Goal: Task Accomplishment & Management: Complete application form

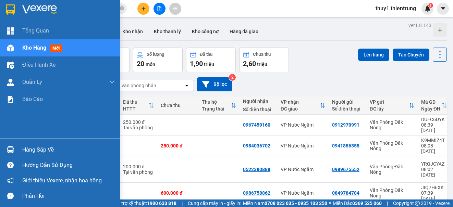
scroll to position [106, 0]
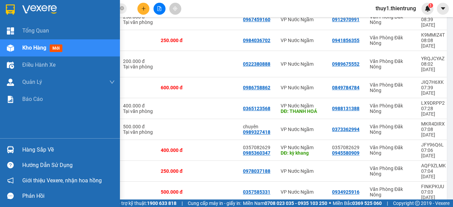
click at [8, 48] on img at bounding box center [10, 48] width 7 height 7
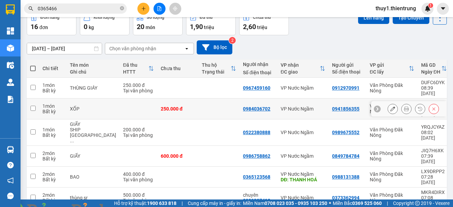
scroll to position [3, 0]
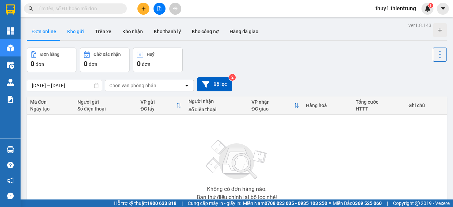
click at [74, 35] on button "Kho gửi" at bounding box center [76, 31] width 28 height 16
type input "[DATE] – [DATE]"
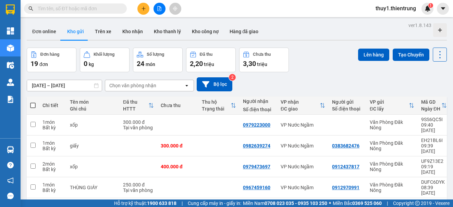
click at [302, 83] on div "[DATE] – [DATE] Press the down arrow key to interact with the calendar and sele…" at bounding box center [237, 84] width 420 height 14
click at [287, 86] on div "10/09/2025 – 12/09/2025 Press the down arrow key to interact with the calendar …" at bounding box center [237, 84] width 420 height 14
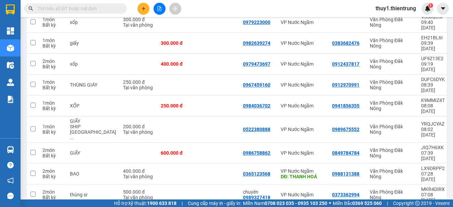
scroll to position [261, 0]
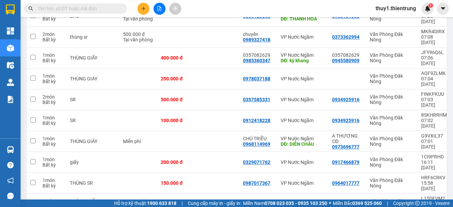
click at [230, 6] on div "Kết quả tìm kiếm ( 0 ) Bộ lọc No Data thuy1.thientrung 1" at bounding box center [226, 8] width 453 height 17
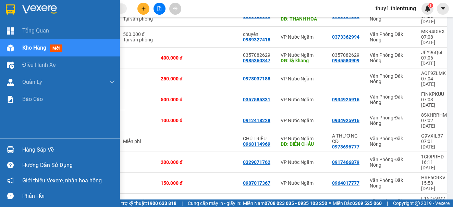
click at [11, 48] on img at bounding box center [10, 48] width 7 height 7
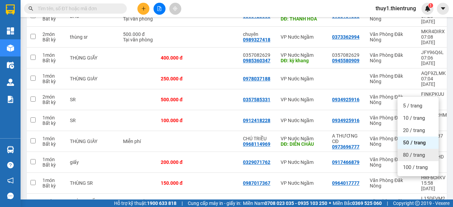
click at [412, 154] on span "80 / trang" at bounding box center [414, 155] width 22 height 7
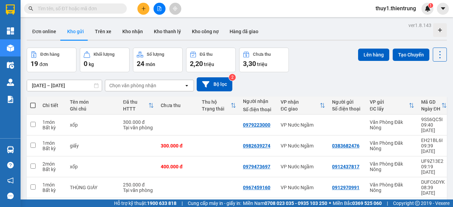
drag, startPoint x: 32, startPoint y: 106, endPoint x: 197, endPoint y: 102, distance: 164.8
click at [33, 106] on span at bounding box center [32, 105] width 5 height 5
click at [33, 102] on input "checkbox" at bounding box center [33, 102] width 0 height 0
checkbox input "true"
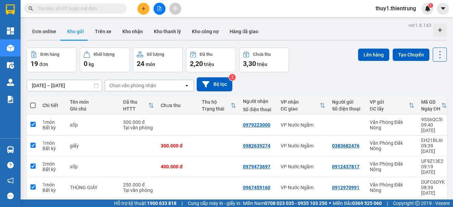
checkbox input "true"
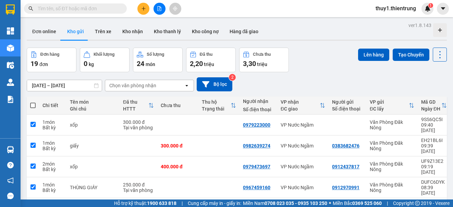
checkbox input "true"
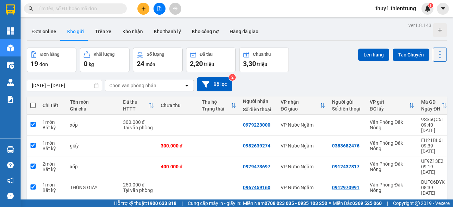
checkbox input "true"
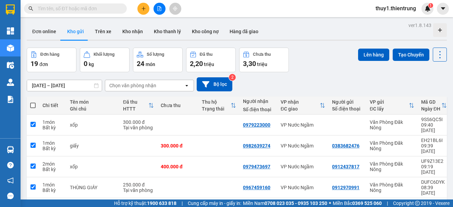
checkbox input "true"
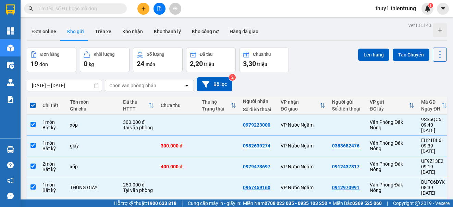
click at [374, 54] on button "Lên hàng" at bounding box center [373, 55] width 31 height 12
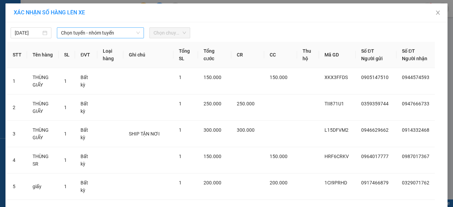
click at [66, 32] on span "Chọn tuyến - nhóm tuyến" at bounding box center [100, 33] width 79 height 10
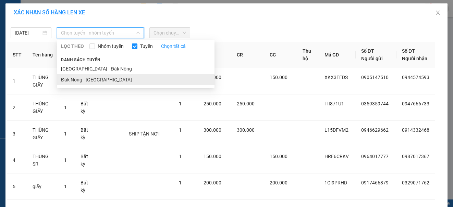
click at [81, 82] on li "Đăk Nông - Hà Nội" at bounding box center [136, 79] width 158 height 11
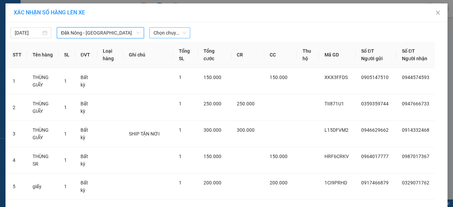
click at [158, 31] on span "Chọn chuyến" at bounding box center [169, 33] width 33 height 10
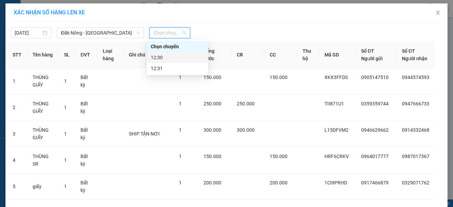
drag, startPoint x: 161, startPoint y: 55, endPoint x: 203, endPoint y: 48, distance: 42.5
click at [162, 55] on div "12:30" at bounding box center [177, 58] width 53 height 8
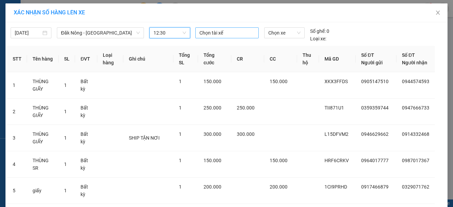
click at [214, 34] on div at bounding box center [227, 33] width 60 height 8
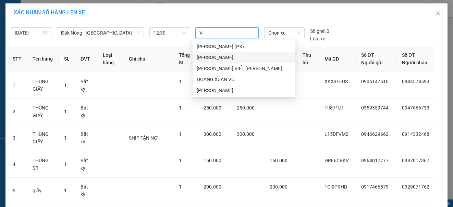
type input "VU"
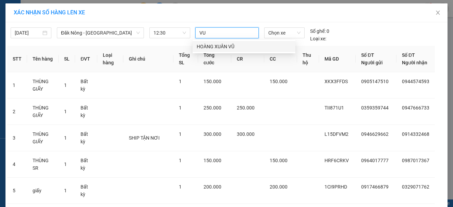
click at [216, 46] on div "HOÀNG XUÂN VŨ" at bounding box center [244, 47] width 95 height 8
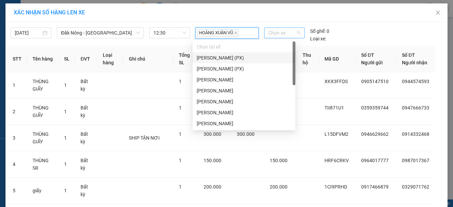
click at [276, 33] on span "Chọn xe" at bounding box center [284, 33] width 32 height 10
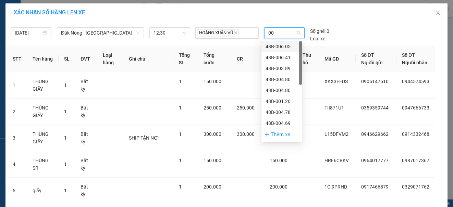
type input "006"
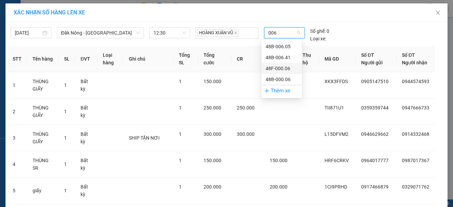
click at [273, 70] on div "48F-000.06" at bounding box center [281, 69] width 32 height 8
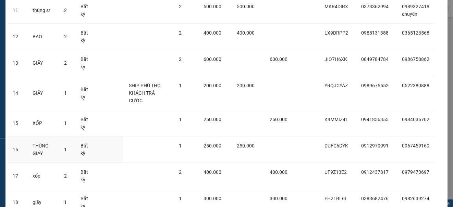
scroll to position [435, 0]
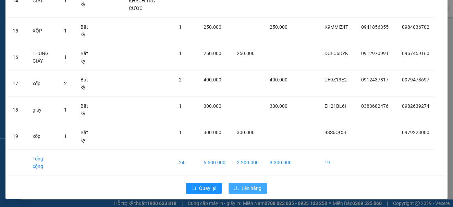
click at [254, 189] on span "Lên hàng" at bounding box center [252, 189] width 20 height 8
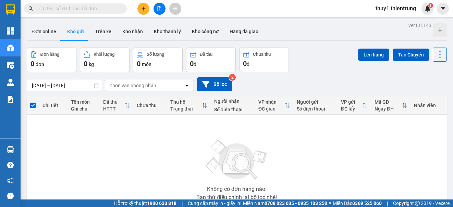
click at [96, 141] on div "Không có đơn hàng nào. Bạn thử điều chỉnh lại bộ lọc nhé!" at bounding box center [236, 168] width 413 height 103
drag, startPoint x: 155, startPoint y: 156, endPoint x: 146, endPoint y: 150, distance: 11.4
click at [155, 156] on div "Không có đơn hàng nào. Bạn thử điều chỉnh lại bộ lọc nhé!" at bounding box center [236, 168] width 413 height 103
click at [125, 150] on div "Không có đơn hàng nào. Bạn thử điều chỉnh lại bộ lọc nhé!" at bounding box center [236, 168] width 413 height 103
click at [174, 135] on div "Không có đơn hàng nào. Bạn thử điều chỉnh lại bộ lọc nhé!" at bounding box center [236, 168] width 413 height 103
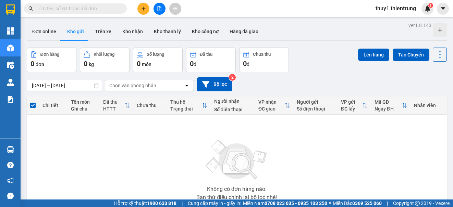
click at [318, 61] on div "Đơn hàng 0 đơn Khối lượng 0 kg Số lượng 0 món Đã thu 0 đ Chưa thu 0 đ Lên hàng …" at bounding box center [237, 60] width 420 height 25
drag, startPoint x: 317, startPoint y: 78, endPoint x: 162, endPoint y: 16, distance: 166.3
click at [314, 77] on div "10/09/2025 – 12/09/2025 Press the down arrow key to interact with the calendar …" at bounding box center [237, 84] width 420 height 14
click at [158, 8] on icon "file-add" at bounding box center [160, 8] width 4 height 5
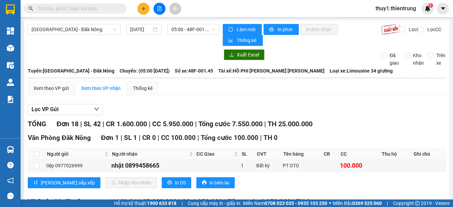
click at [220, 115] on div "Lọc VP Gửi" at bounding box center [237, 109] width 418 height 11
click at [178, 95] on div "Xem theo VP gửi Xem theo VP nhận Thống kê" at bounding box center [237, 89] width 418 height 14
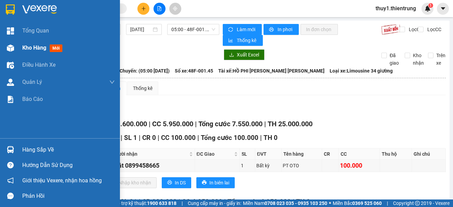
click at [7, 47] on img at bounding box center [10, 48] width 7 height 7
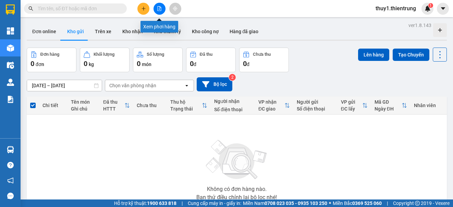
click at [159, 9] on icon "file-add" at bounding box center [160, 8] width 4 height 5
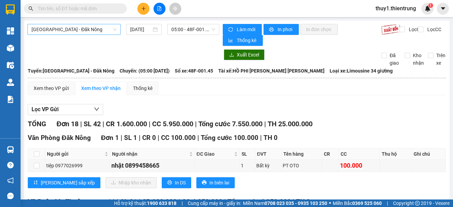
click at [81, 28] on span "Hà Nội - Đăk Nông" at bounding box center [74, 29] width 85 height 10
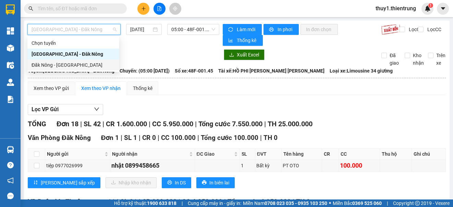
click at [58, 69] on div "Đăk Nông - Hà Nội" at bounding box center [73, 65] width 92 height 11
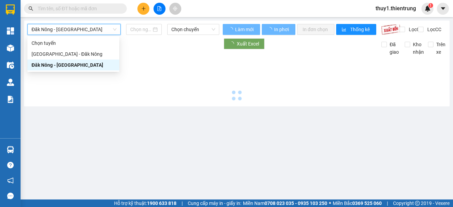
type input "12/09/2025"
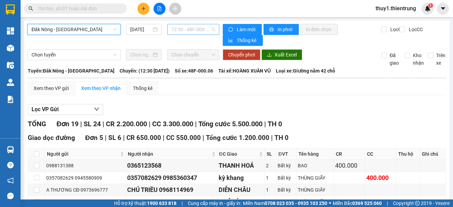
click at [190, 29] on span "12:30 - 48F-000.06" at bounding box center [193, 29] width 44 height 10
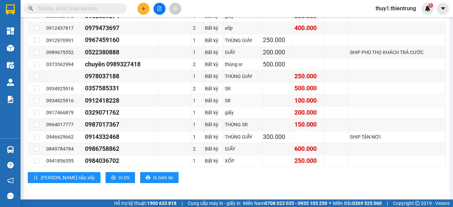
scroll to position [103, 0]
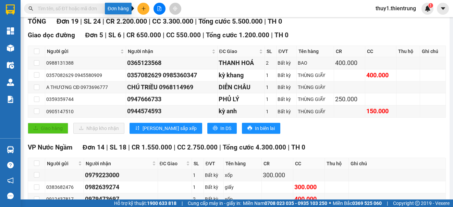
click at [142, 8] on icon "plus" at bounding box center [143, 8] width 5 height 5
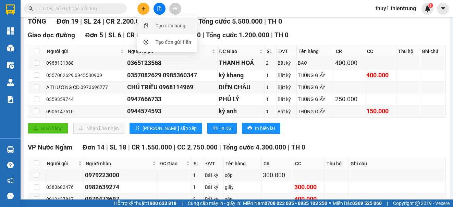
click at [150, 26] on div at bounding box center [145, 26] width 9 height 8
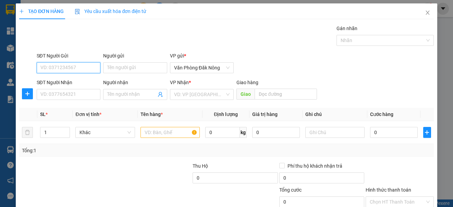
click at [83, 66] on input "SĐT Người Gửi" at bounding box center [69, 67] width 64 height 11
click at [52, 81] on div "0967066969" at bounding box center [67, 82] width 55 height 8
type input "0967066969"
type input "0986887223"
type input "TÀI"
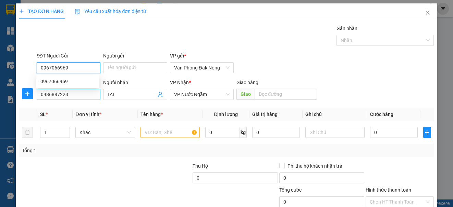
type input "150.000"
type input "0967066969"
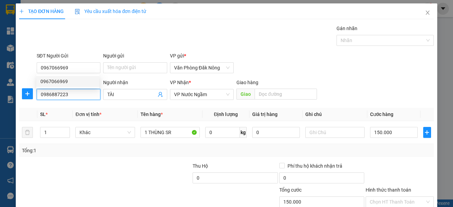
click at [76, 90] on input "0986887223" at bounding box center [69, 94] width 64 height 11
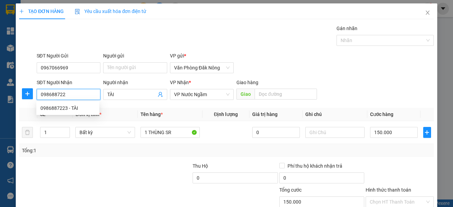
type input "0986887223"
click at [70, 109] on div "0986887223 - TÀI" at bounding box center [67, 108] width 55 height 8
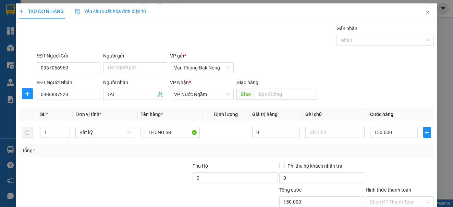
click at [84, 148] on div "Tổng: 1" at bounding box center [98, 151] width 153 height 8
click at [82, 147] on div "Tổng: 1" at bounding box center [98, 151] width 153 height 8
drag, startPoint x: 99, startPoint y: 170, endPoint x: 120, endPoint y: 162, distance: 21.7
click at [101, 170] on div at bounding box center [61, 174] width 87 height 24
click at [320, 75] on div "SĐT Người Gửi 0967066969 Người gửi Tên người gửi VP gửi * Văn Phòng Đăk Nông" at bounding box center [235, 64] width 400 height 24
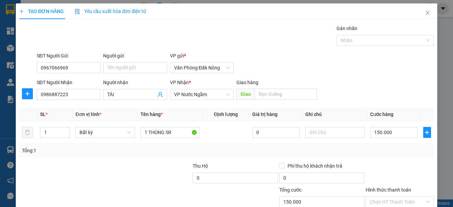
scroll to position [34, 0]
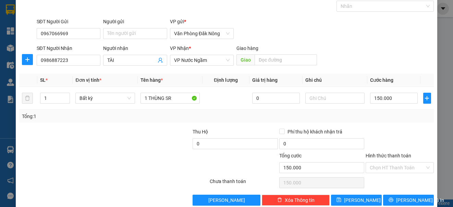
drag, startPoint x: 145, startPoint y: 168, endPoint x: 385, endPoint y: 112, distance: 246.9
click at [153, 166] on div at bounding box center [174, 164] width 69 height 24
drag, startPoint x: 381, startPoint y: 122, endPoint x: 385, endPoint y: 125, distance: 5.7
click at [381, 123] on div "Transit Pickup Surcharge Ids Transit Deliver Surcharge Ids Transit Deliver Surc…" at bounding box center [226, 97] width 414 height 215
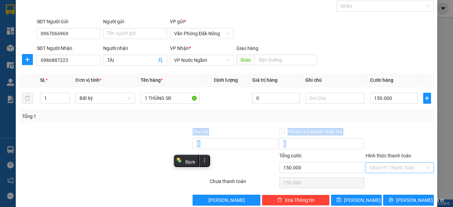
drag, startPoint x: 412, startPoint y: 169, endPoint x: 399, endPoint y: 169, distance: 12.3
click at [409, 169] on input "Hình thức thanh toán" at bounding box center [397, 168] width 55 height 10
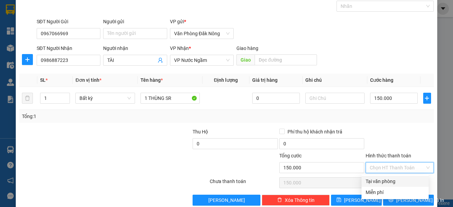
drag, startPoint x: 387, startPoint y: 181, endPoint x: 394, endPoint y: 174, distance: 10.7
click at [386, 182] on div "Tại văn phòng" at bounding box center [395, 182] width 59 height 8
type input "0"
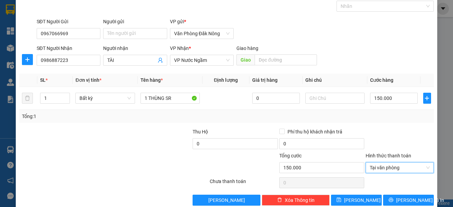
click at [408, 140] on div at bounding box center [399, 140] width 69 height 24
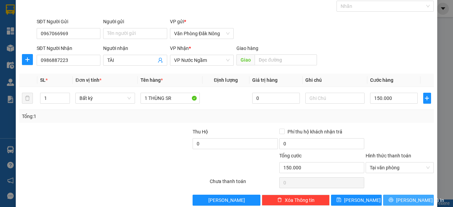
click at [412, 199] on span "Lưu và In" at bounding box center [420, 201] width 48 height 8
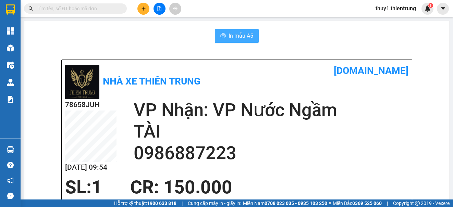
click at [250, 36] on span "In mẫu A5" at bounding box center [240, 36] width 25 height 9
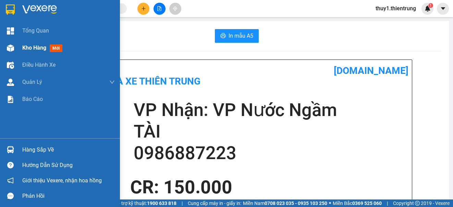
click at [9, 49] on img at bounding box center [10, 48] width 7 height 7
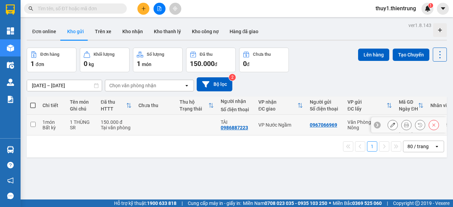
click at [390, 123] on icon at bounding box center [392, 125] width 5 height 5
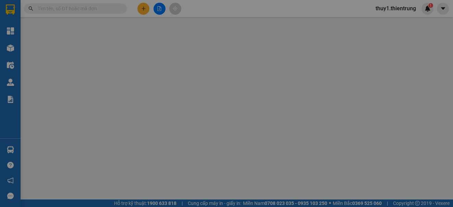
type input "0967066969"
type input "0986887223"
type input "TÀI"
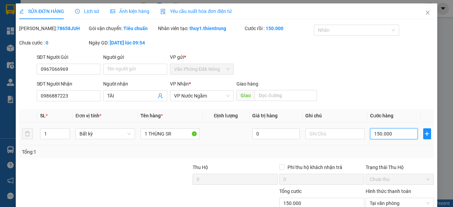
drag, startPoint x: 404, startPoint y: 139, endPoint x: 391, endPoint y: 143, distance: 13.7
click at [403, 139] on input "150.000" at bounding box center [394, 133] width 48 height 11
type input "1"
type input "10"
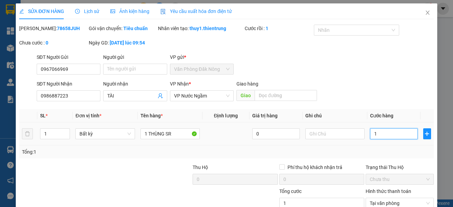
type input "10"
type input "100"
type input "1.000"
type input "10.000"
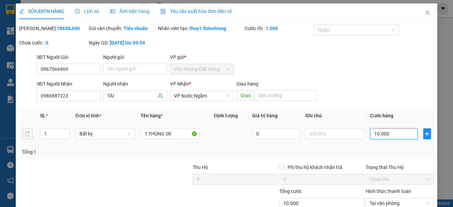
type input "100.000"
click at [57, 139] on input "1" at bounding box center [54, 134] width 29 height 10
drag, startPoint x: 57, startPoint y: 140, endPoint x: 63, endPoint y: 144, distance: 7.4
click at [57, 139] on input "1" at bounding box center [54, 134] width 29 height 10
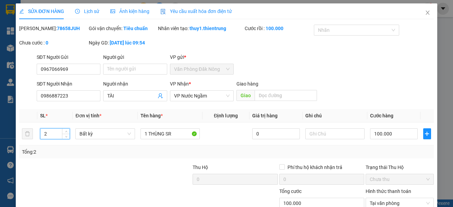
scroll to position [55, 0]
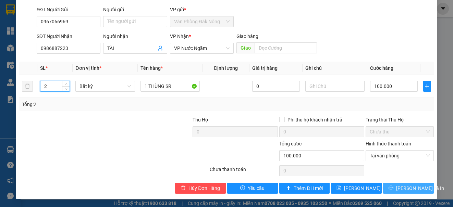
type input "2"
click at [406, 186] on span "Lưu và In" at bounding box center [420, 189] width 48 height 8
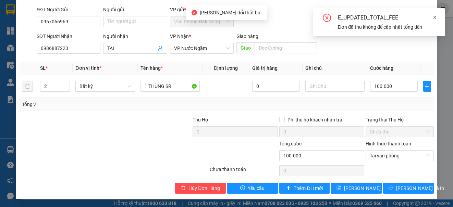
click at [434, 17] on icon "close" at bounding box center [434, 17] width 5 height 5
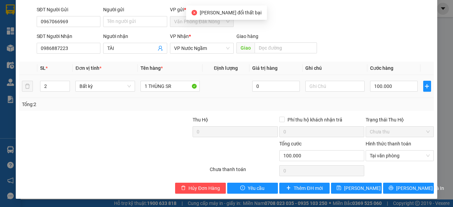
scroll to position [0, 0]
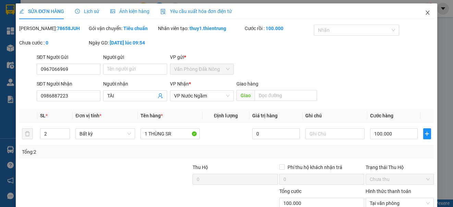
click at [425, 14] on icon "close" at bounding box center [427, 12] width 5 height 5
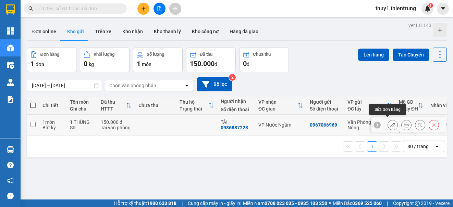
click at [390, 123] on icon at bounding box center [392, 125] width 5 height 5
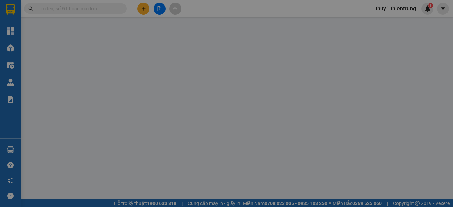
type input "0967066969"
type input "0986887223"
type input "TÀI"
type input "150.000"
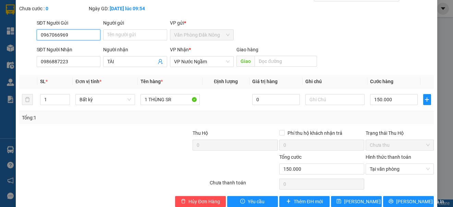
scroll to position [55, 0]
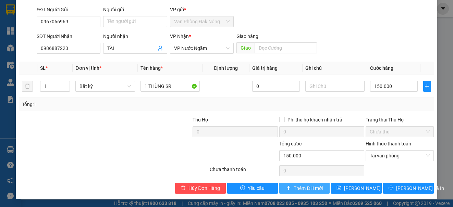
click at [310, 188] on span "Thêm ĐH mới" at bounding box center [308, 189] width 29 height 8
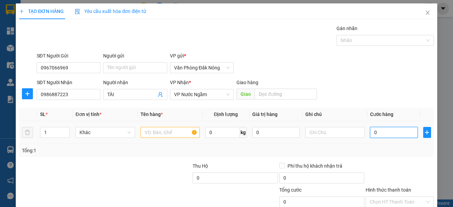
click at [385, 135] on input "0" at bounding box center [394, 132] width 48 height 11
type input "1"
type input "10"
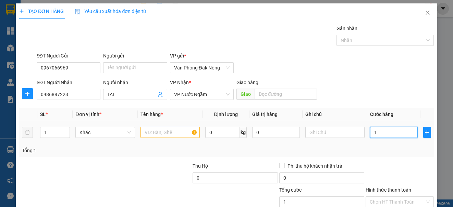
type input "10"
type input "100"
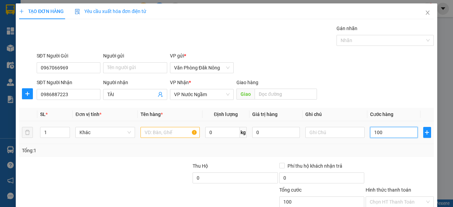
type input "1.000"
type input "10.000"
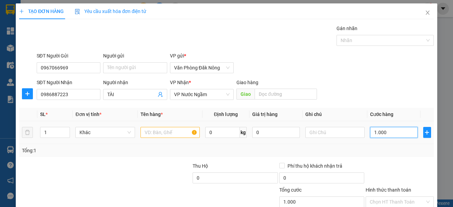
type input "10.000"
type input "100.000"
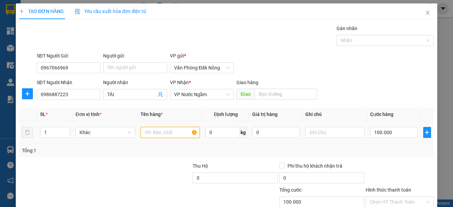
click at [165, 129] on input "text" at bounding box center [169, 132] width 59 height 11
type input "THÙNG GIẤY"
click at [132, 153] on div "Tổng: 1" at bounding box center [98, 151] width 153 height 8
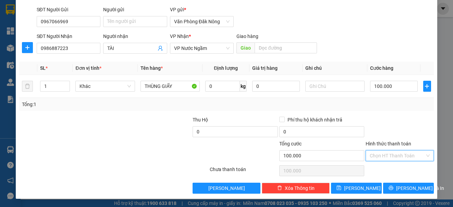
click at [394, 158] on input "Hình thức thanh toán" at bounding box center [397, 156] width 55 height 10
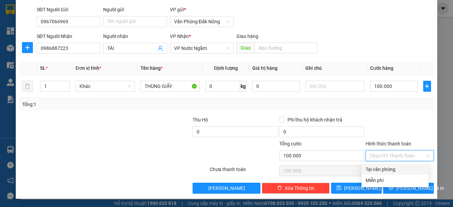
drag, startPoint x: 392, startPoint y: 166, endPoint x: 399, endPoint y: 176, distance: 12.2
click at [393, 167] on div "Tại văn phòng" at bounding box center [395, 170] width 59 height 8
type input "0"
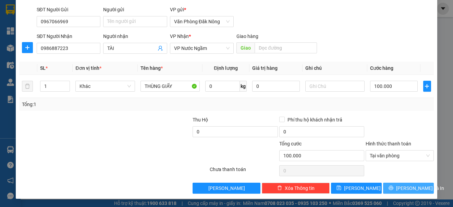
click at [400, 187] on span "Lưu và In" at bounding box center [420, 189] width 48 height 8
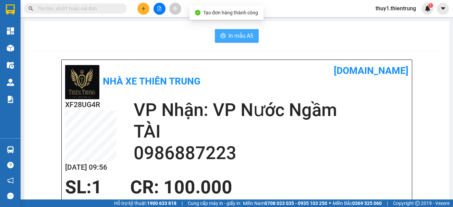
click at [248, 34] on span "In mẫu A5" at bounding box center [240, 36] width 25 height 9
click at [327, 83] on div "Nhà xe Thiên Trung vexere.com" at bounding box center [236, 81] width 343 height 36
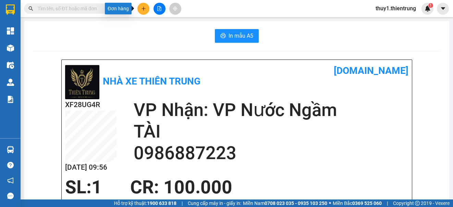
drag, startPoint x: 144, startPoint y: 7, endPoint x: 324, endPoint y: 75, distance: 192.6
click at [145, 8] on icon "plus" at bounding box center [143, 8] width 5 height 5
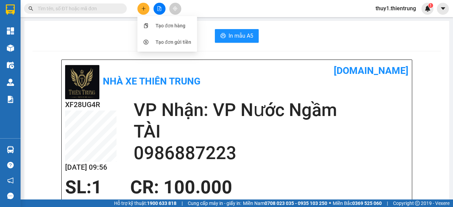
drag, startPoint x: 298, startPoint y: 82, endPoint x: 295, endPoint y: 72, distance: 10.6
click at [298, 81] on div "Nhà xe Thiên Trung vexere.com" at bounding box center [236, 81] width 343 height 36
click at [301, 38] on div "In mẫu A5" at bounding box center [237, 36] width 408 height 14
drag, startPoint x: 107, startPoint y: 61, endPoint x: 59, endPoint y: 57, distance: 48.5
click at [105, 60] on div "Nhà xe Thiên Trung vexere.com XF28UG4R 12/09 09:56 VP Nhận: VP Nước Ngầm TÀI …" at bounding box center [237, 168] width 350 height 217
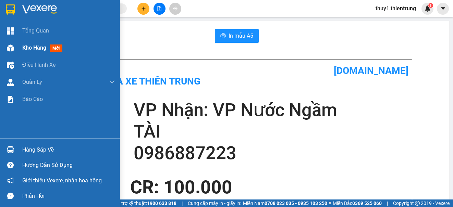
click at [15, 49] on div at bounding box center [10, 48] width 12 height 12
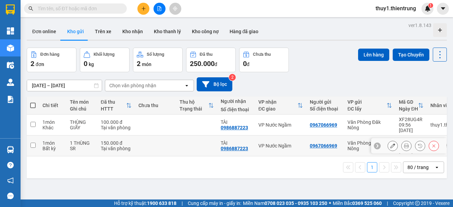
click at [431, 144] on icon at bounding box center [433, 146] width 5 height 5
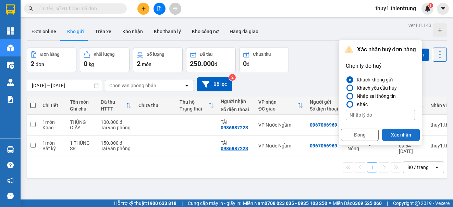
click at [404, 137] on button "Xác nhận" at bounding box center [401, 135] width 38 height 12
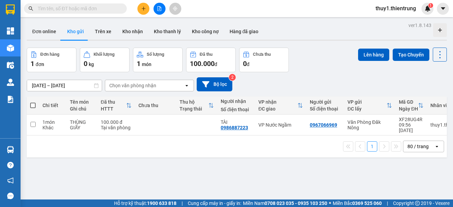
drag, startPoint x: 316, startPoint y: 83, endPoint x: 293, endPoint y: 77, distance: 24.0
click at [316, 83] on div "10/09/2025 – 12/09/2025 Press the down arrow key to interact with the calendar …" at bounding box center [237, 84] width 420 height 14
drag, startPoint x: 146, startPoint y: 7, endPoint x: 153, endPoint y: 11, distance: 8.3
click at [145, 7] on icon "plus" at bounding box center [143, 8] width 5 height 5
click at [164, 24] on div "Tạo đơn hàng" at bounding box center [166, 25] width 51 height 13
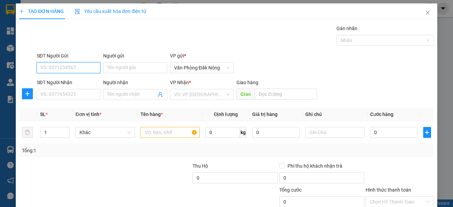
click at [87, 66] on input "SĐT Người Gửi" at bounding box center [69, 67] width 64 height 11
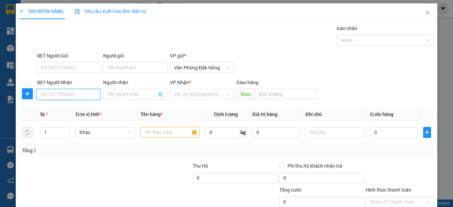
click at [68, 95] on input "SĐT Người Nhận" at bounding box center [69, 94] width 64 height 11
type input "0"
type input "0394641977"
click at [63, 108] on div "0394641977" at bounding box center [67, 108] width 55 height 8
type input "GIÁT"
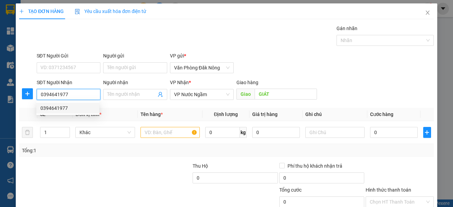
type input "100.000"
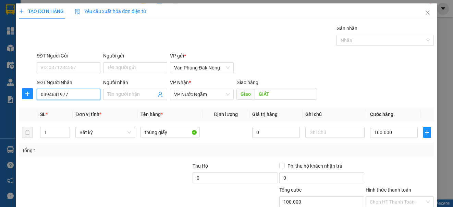
type input "0394641977"
click at [137, 155] on div "Tổng: 1" at bounding box center [226, 150] width 414 height 13
click at [400, 151] on div "Tổng: 1" at bounding box center [226, 151] width 409 height 8
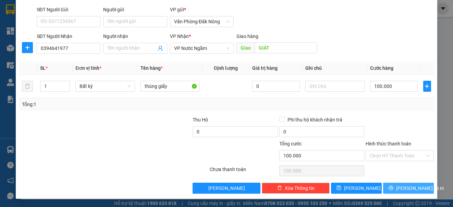
click at [401, 189] on span "Lưu và In" at bounding box center [420, 189] width 48 height 8
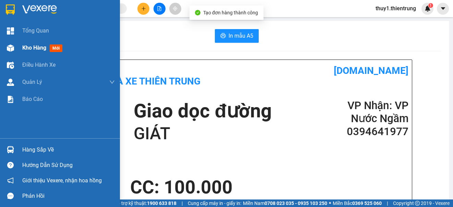
click at [8, 48] on img at bounding box center [10, 48] width 7 height 7
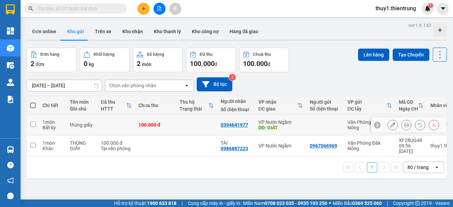
click at [388, 120] on button at bounding box center [393, 125] width 10 height 12
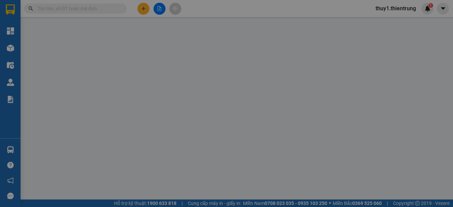
type input "0394641977"
type input "GIÁT"
type input "100.000"
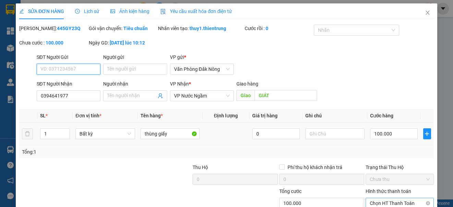
scroll to position [55, 0]
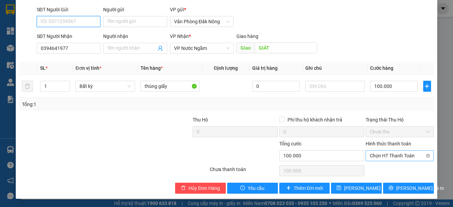
click at [396, 157] on span "Chọn HT Thanh Toán" at bounding box center [400, 156] width 60 height 10
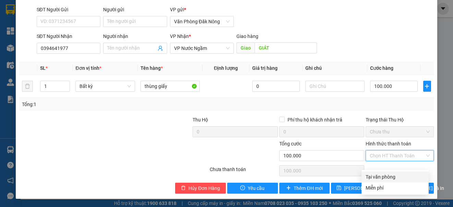
click at [388, 173] on div "Tại văn phòng" at bounding box center [395, 177] width 59 height 8
type input "0"
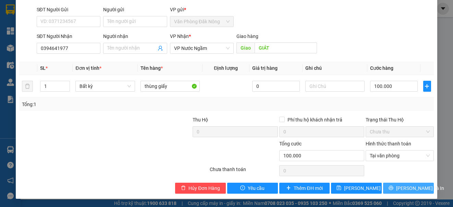
click at [397, 187] on button "Lưu và In" at bounding box center [408, 188] width 51 height 11
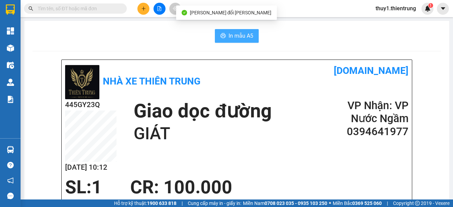
drag, startPoint x: 232, startPoint y: 37, endPoint x: 351, endPoint y: 125, distance: 147.8
click at [233, 38] on span "In mẫu A5" at bounding box center [240, 36] width 25 height 9
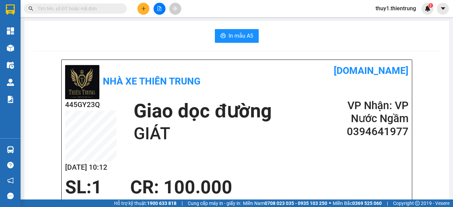
drag, startPoint x: 157, startPoint y: 47, endPoint x: 123, endPoint y: 49, distance: 34.3
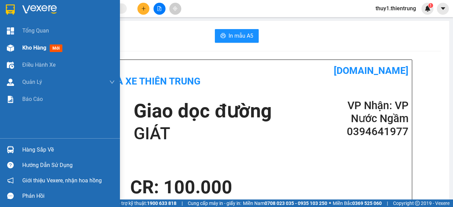
click at [29, 50] on span "Kho hàng" at bounding box center [34, 48] width 24 height 7
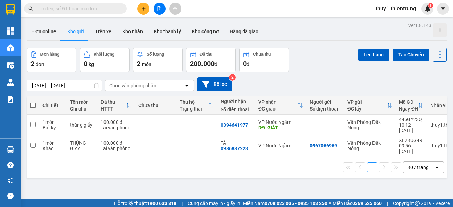
drag, startPoint x: 33, startPoint y: 106, endPoint x: 61, endPoint y: 113, distance: 29.1
click at [35, 107] on span at bounding box center [32, 105] width 5 height 5
click at [33, 102] on input "checkbox" at bounding box center [33, 102] width 0 height 0
checkbox input "true"
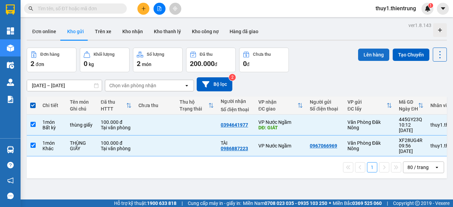
click at [373, 55] on button "Lên hàng" at bounding box center [373, 55] width 31 height 12
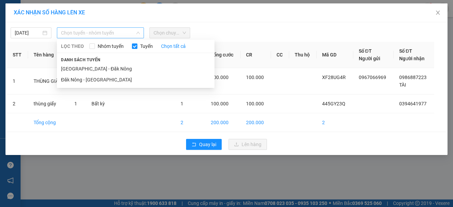
click at [84, 34] on span "Chọn tuyến - nhóm tuyến" at bounding box center [100, 33] width 79 height 10
drag, startPoint x: 78, startPoint y: 79, endPoint x: 142, endPoint y: 54, distance: 68.4
click at [82, 78] on li "Đăk Nông - Hà Nội" at bounding box center [136, 79] width 158 height 11
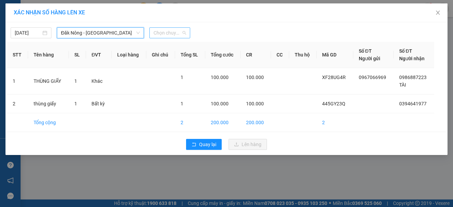
click at [173, 34] on span "Chọn chuyến" at bounding box center [169, 33] width 33 height 10
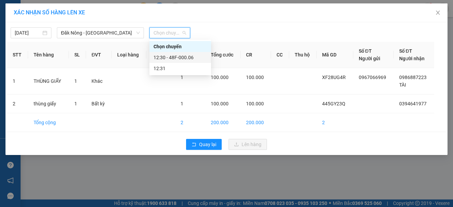
drag, startPoint x: 190, startPoint y: 58, endPoint x: 229, endPoint y: 69, distance: 40.1
click at [192, 58] on div "12:30 - 48F-000.06" at bounding box center [179, 58] width 53 height 8
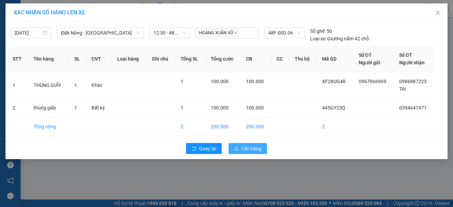
click at [244, 146] on span "Lên hàng" at bounding box center [252, 149] width 20 height 8
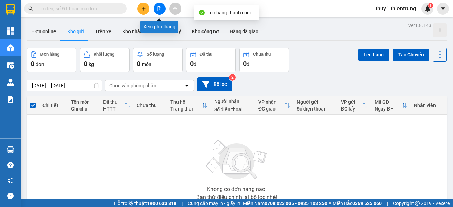
click at [158, 8] on icon "file-add" at bounding box center [159, 8] width 5 height 5
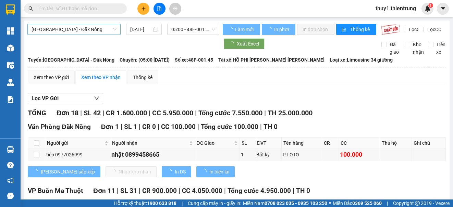
click at [85, 29] on span "Hà Nội - Đăk Nông" at bounding box center [74, 29] width 85 height 10
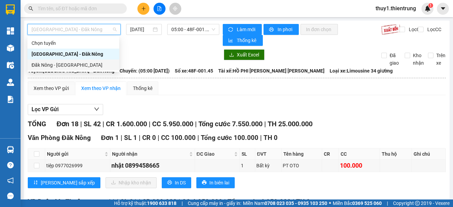
drag, startPoint x: 59, startPoint y: 65, endPoint x: 165, endPoint y: 57, distance: 105.8
click at [67, 65] on div "Đăk Nông - Hà Nội" at bounding box center [74, 65] width 84 height 8
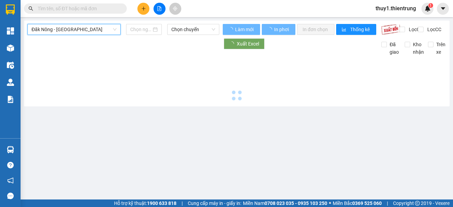
type input "12/09/2025"
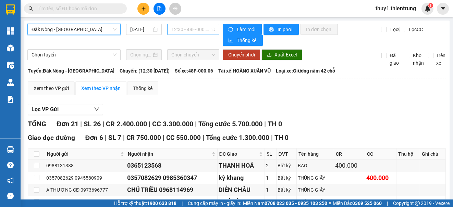
click at [192, 29] on span "12:30 - 48F-000.06" at bounding box center [193, 29] width 44 height 10
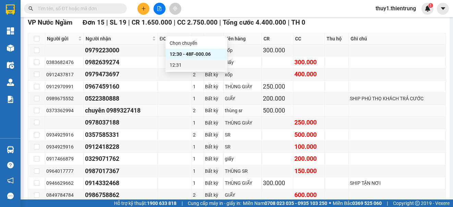
scroll to position [301, 0]
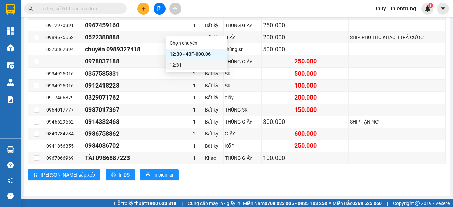
click at [176, 185] on div "VP Nước Ngầm Đơn 15 | SL 19 | CR 1.650.000 | CC 2.750.000 | Tổng cước 4.400.0…" at bounding box center [237, 71] width 418 height 230
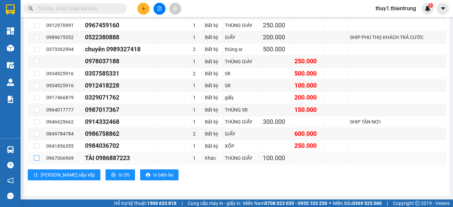
click at [35, 157] on input "checkbox" at bounding box center [36, 158] width 5 height 5
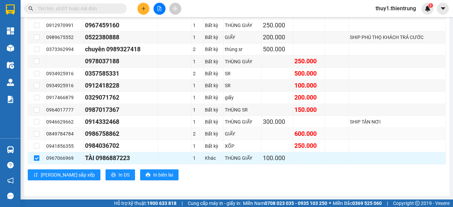
scroll to position [267, 0]
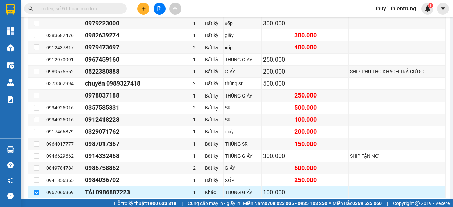
click at [37, 194] on input "checkbox" at bounding box center [36, 192] width 5 height 5
checkbox input "false"
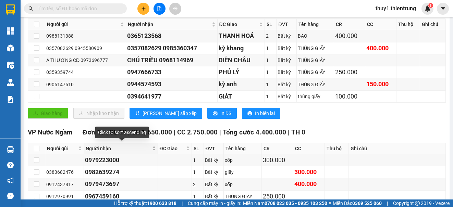
scroll to position [27, 0]
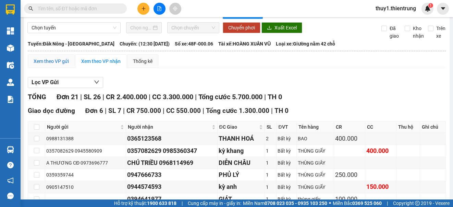
click at [51, 61] on div "Xem theo VP gửi" at bounding box center [51, 62] width 35 height 8
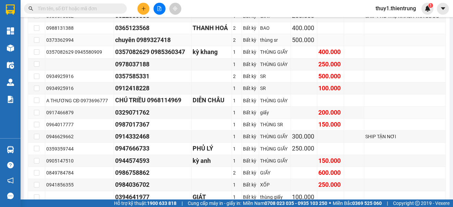
scroll to position [249, 0]
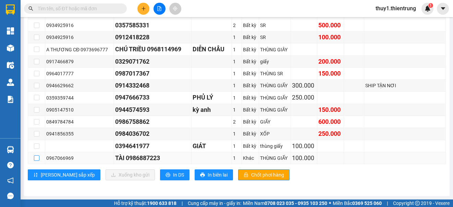
drag, startPoint x: 36, startPoint y: 159, endPoint x: 106, endPoint y: 160, distance: 70.2
click at [36, 159] on input "checkbox" at bounding box center [36, 158] width 5 height 5
checkbox input "true"
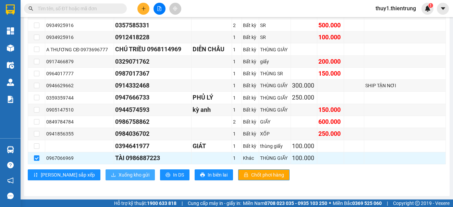
click at [119, 173] on span "Xuống kho gửi" at bounding box center [134, 175] width 31 height 8
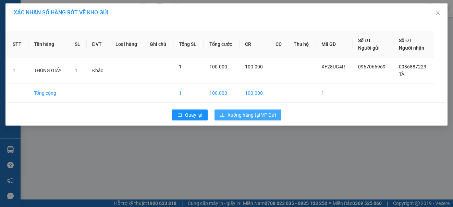
click at [235, 116] on span "Xuống hàng tại VP Gửi" at bounding box center [251, 115] width 48 height 8
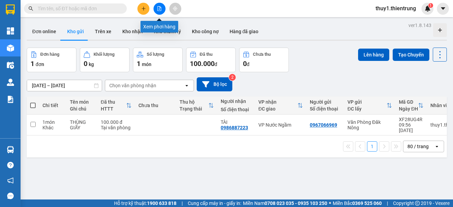
click at [160, 9] on icon "file-add" at bounding box center [159, 8] width 5 height 5
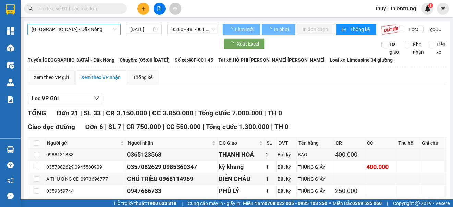
click at [92, 29] on span "Hà Nội - Đăk Nông" at bounding box center [74, 29] width 85 height 10
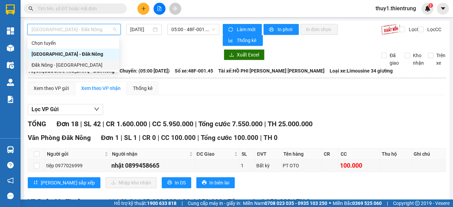
click at [67, 66] on div "Đăk Nông - Hà Nội" at bounding box center [74, 65] width 84 height 8
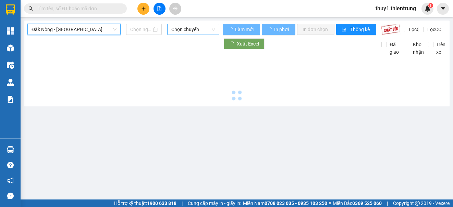
type input "12/09/2025"
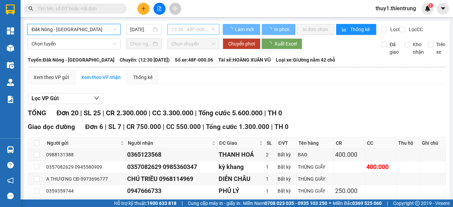
click at [198, 28] on span "12:30 - 48F-000.06" at bounding box center [193, 29] width 44 height 10
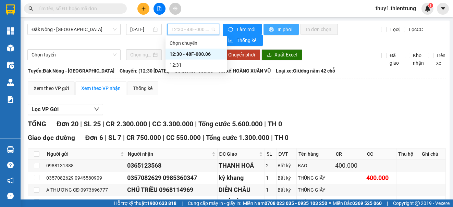
click at [284, 30] on span "In phơi" at bounding box center [285, 30] width 16 height 8
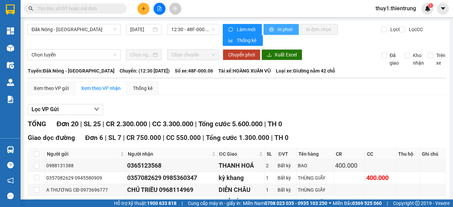
click at [270, 28] on icon "printer" at bounding box center [271, 29] width 5 height 5
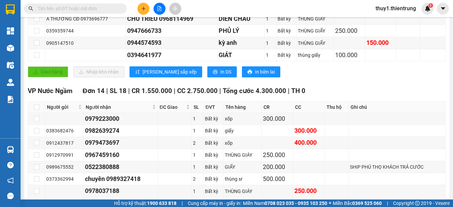
scroll to position [289, 0]
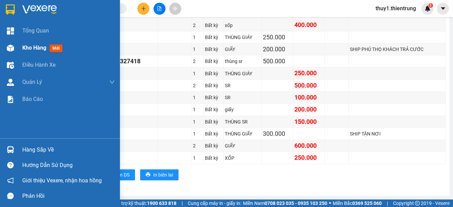
click at [8, 46] on div at bounding box center [10, 48] width 12 height 12
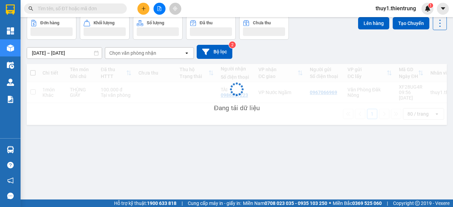
scroll to position [32, 0]
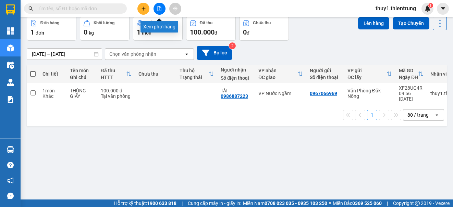
click at [161, 11] on button at bounding box center [159, 9] width 12 height 12
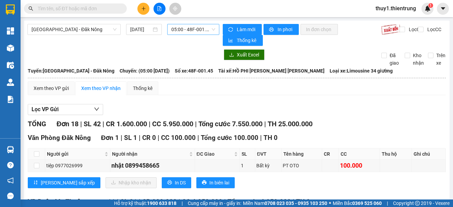
click at [192, 28] on span "05:00 - 48F-001.45" at bounding box center [193, 29] width 44 height 10
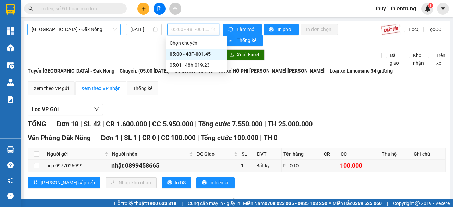
click at [96, 28] on span "Hà Nội - Đăk Nông" at bounding box center [74, 29] width 85 height 10
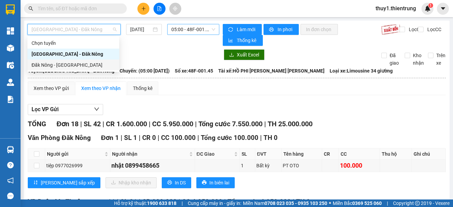
click at [77, 66] on div "Đăk Nông - Hà Nội" at bounding box center [74, 65] width 84 height 8
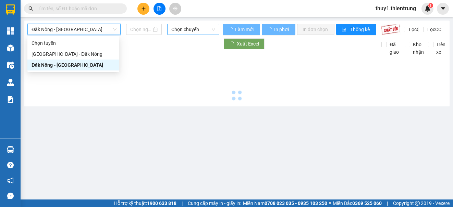
type input "12/09/2025"
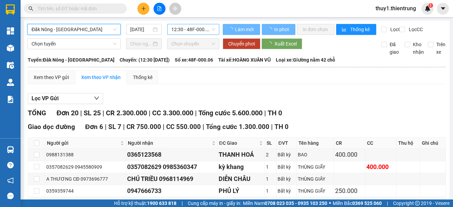
click at [175, 29] on span "12:30 - 48F-000.06" at bounding box center [193, 29] width 44 height 10
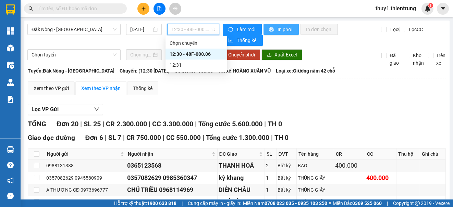
click at [282, 35] on button "In phơi" at bounding box center [280, 29] width 35 height 11
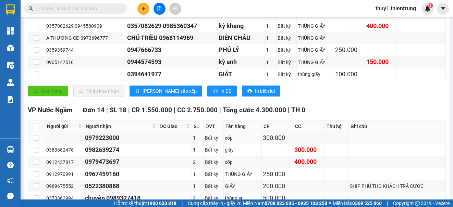
scroll to position [15, 0]
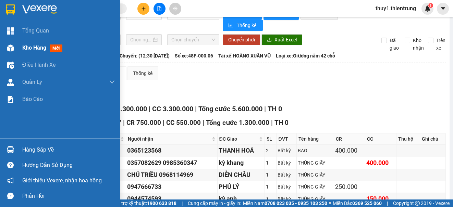
click at [18, 44] on div "Kho hàng mới" at bounding box center [60, 47] width 120 height 17
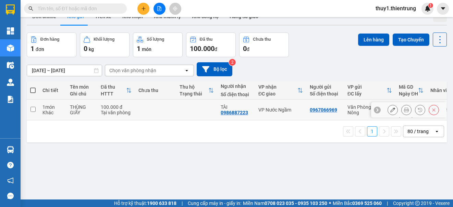
drag, startPoint x: 30, startPoint y: 105, endPoint x: 196, endPoint y: 83, distance: 166.9
click at [32, 107] on input "checkbox" at bounding box center [32, 109] width 5 height 5
checkbox input "true"
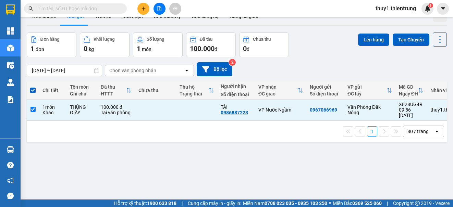
drag, startPoint x: 369, startPoint y: 39, endPoint x: 342, endPoint y: 42, distance: 27.2
click at [360, 41] on button "Lên hàng" at bounding box center [373, 40] width 31 height 12
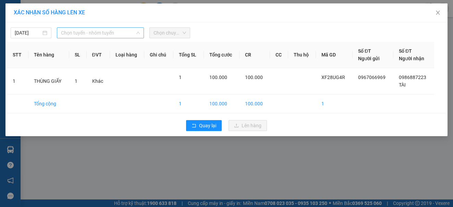
click at [68, 33] on span "Chọn tuyến - nhóm tuyến" at bounding box center [100, 33] width 79 height 10
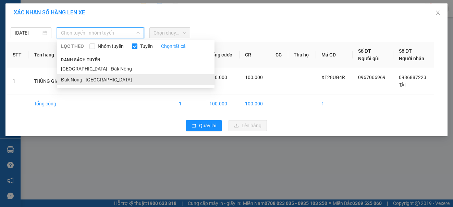
click at [83, 82] on li "Đăk Nông - Hà Nội" at bounding box center [136, 79] width 158 height 11
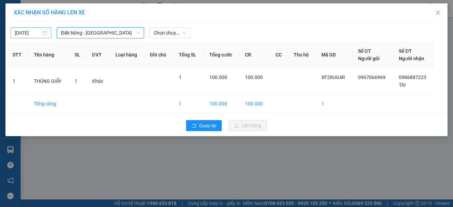
click at [32, 34] on input "12/09/2025" at bounding box center [28, 33] width 26 height 8
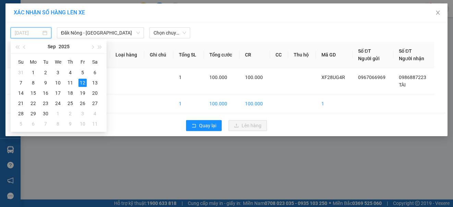
click at [68, 82] on div "11" at bounding box center [70, 83] width 8 height 8
type input "11/09/2025"
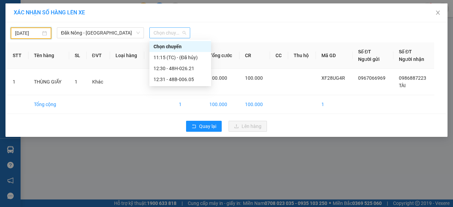
click at [161, 35] on span "Chọn chuyến" at bounding box center [169, 33] width 33 height 10
click at [177, 65] on div "12:30 - 48H-026.21" at bounding box center [179, 69] width 53 height 8
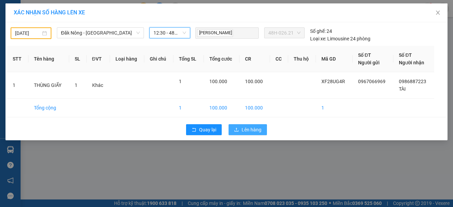
click at [249, 128] on span "Lên hàng" at bounding box center [252, 130] width 20 height 8
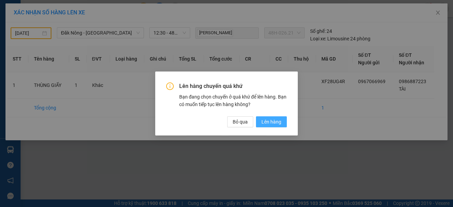
click at [271, 123] on span "Lên hàng" at bounding box center [271, 122] width 20 height 8
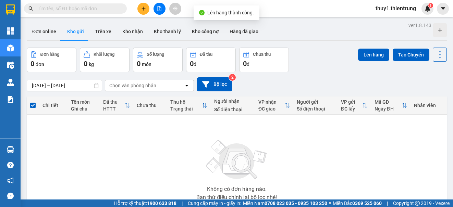
click at [158, 8] on icon "file-add" at bounding box center [159, 8] width 5 height 5
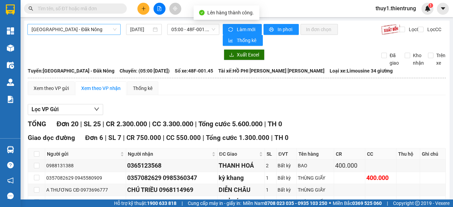
click at [97, 29] on span "Hà Nội - Đăk Nông" at bounding box center [74, 29] width 85 height 10
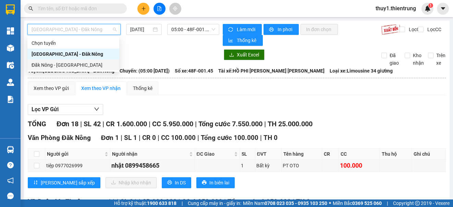
drag, startPoint x: 76, startPoint y: 67, endPoint x: 139, endPoint y: 50, distance: 65.2
click at [76, 67] on div "Đăk Nông - Hà Nội" at bounding box center [74, 65] width 84 height 8
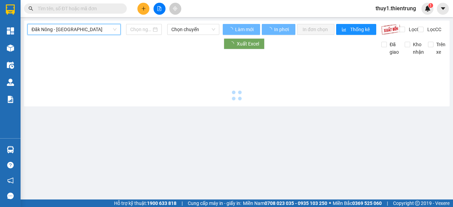
type input "12/09/2025"
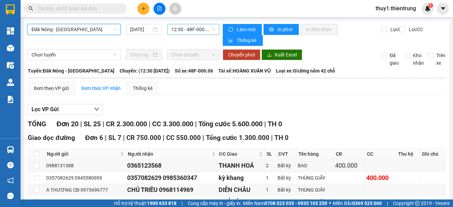
click at [183, 29] on span "12:30 - 48F-000.06" at bounding box center [193, 29] width 44 height 10
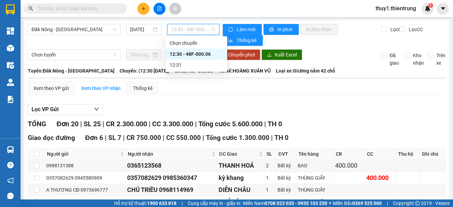
drag, startPoint x: 192, startPoint y: 52, endPoint x: 264, endPoint y: 87, distance: 80.0
click at [192, 52] on div "12:30 - 48F-000.06" at bounding box center [196, 54] width 53 height 8
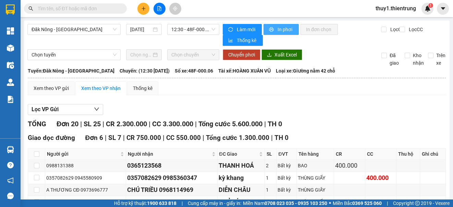
click at [277, 33] on span "In phơi" at bounding box center [285, 30] width 16 height 8
click at [250, 104] on div "Lọc VP Gửi" at bounding box center [237, 109] width 418 height 11
click at [111, 10] on input "text" at bounding box center [78, 9] width 81 height 8
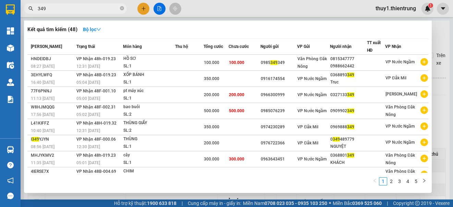
click at [74, 11] on input "349" at bounding box center [78, 9] width 81 height 8
click at [72, 11] on input "349" at bounding box center [78, 9] width 81 height 8
click at [74, 11] on input "349" at bounding box center [78, 9] width 81 height 8
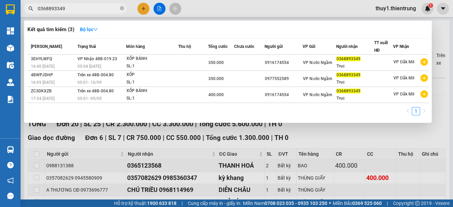
click at [88, 11] on input "0368893349" at bounding box center [78, 9] width 81 height 8
type input "0368893349"
click at [80, 13] on span "0368893349" at bounding box center [75, 8] width 103 height 10
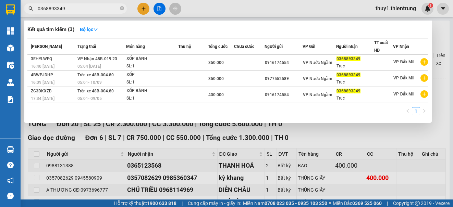
click at [82, 8] on input "0368893349" at bounding box center [78, 9] width 81 height 8
drag, startPoint x: 198, startPoint y: 7, endPoint x: 182, endPoint y: 5, distance: 16.5
click at [198, 8] on div at bounding box center [226, 103] width 453 height 207
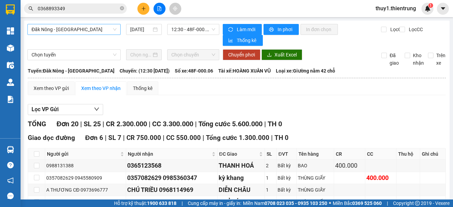
click at [109, 31] on span "Đăk Nông - Hà Nội" at bounding box center [74, 29] width 85 height 10
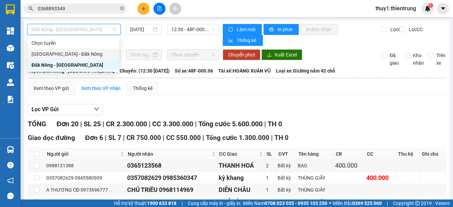
click at [68, 54] on div "Hà Nội - Đăk Nông" at bounding box center [74, 54] width 84 height 8
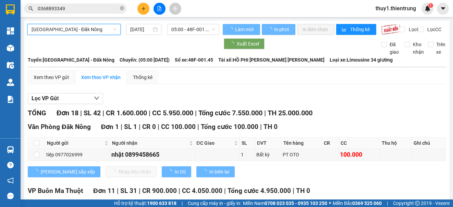
click at [135, 29] on input "12/09/2025" at bounding box center [140, 30] width 21 height 8
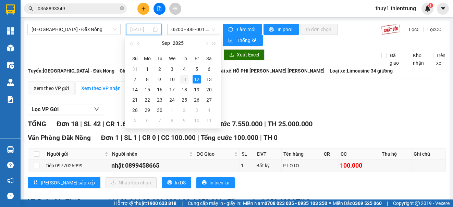
click at [185, 79] on div "11" at bounding box center [184, 79] width 8 height 8
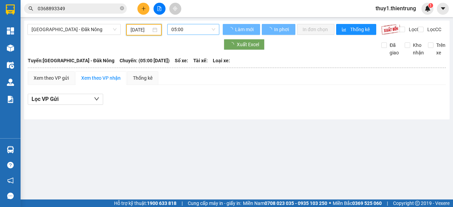
click at [197, 30] on span "05:00" at bounding box center [193, 29] width 44 height 10
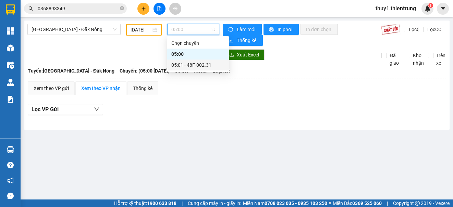
click at [212, 67] on div "05:01 - 48F-002.31" at bounding box center [197, 65] width 53 height 8
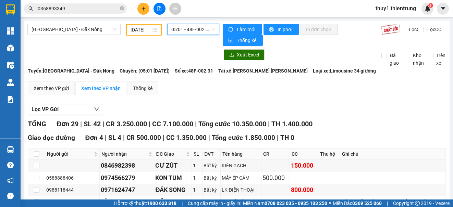
click at [144, 31] on input "11/09/2025" at bounding box center [141, 30] width 21 height 8
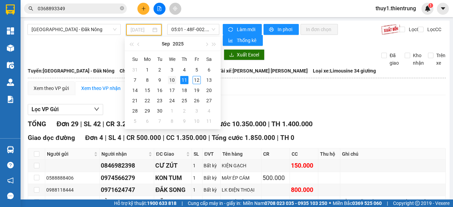
click at [172, 78] on div "10" at bounding box center [172, 80] width 8 height 8
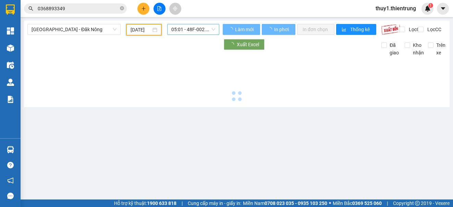
type input "10/09/2025"
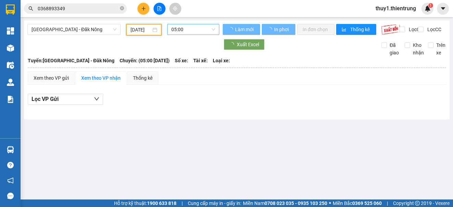
click at [204, 29] on span "05:00" at bounding box center [193, 29] width 44 height 10
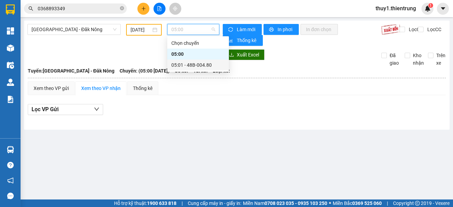
click at [205, 66] on div "05:01 - 48B-004.80" at bounding box center [197, 65] width 53 height 8
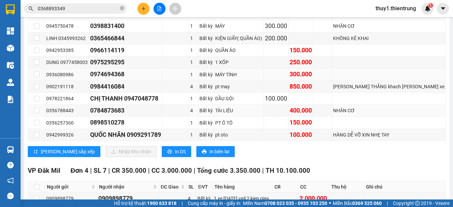
scroll to position [308, 0]
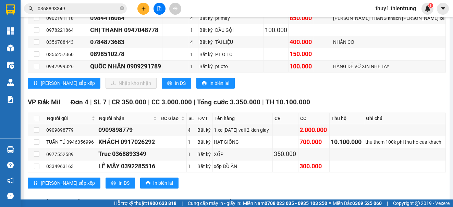
click at [232, 85] on div "Lưu sắp xếp Nhập kho nhận In DS In biên lai" at bounding box center [237, 83] width 418 height 11
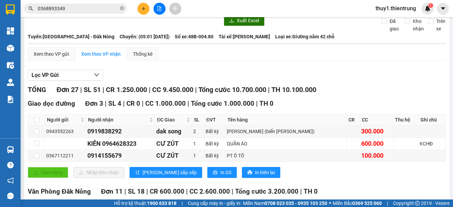
scroll to position [0, 0]
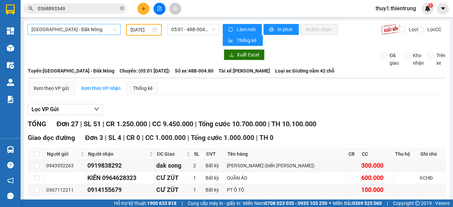
click at [67, 26] on span "Hà Nội - Đăk Nông" at bounding box center [74, 29] width 85 height 10
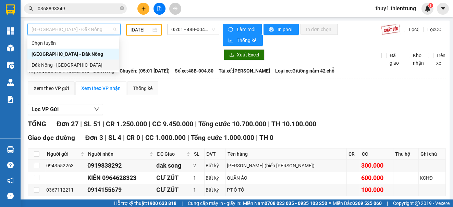
click at [61, 64] on div "Đăk Nông - Hà Nội" at bounding box center [74, 65] width 84 height 8
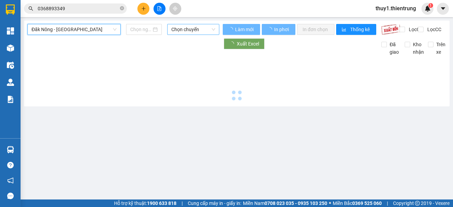
type input "12/09/2025"
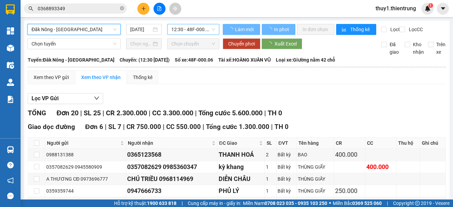
click at [182, 28] on span "12:30 - 48F-000.06" at bounding box center [193, 29] width 44 height 10
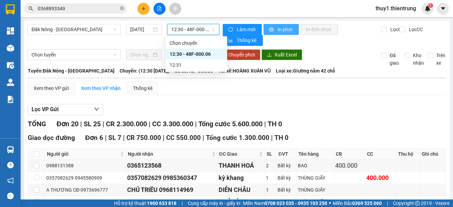
click at [279, 28] on span "In phơi" at bounding box center [285, 30] width 16 height 8
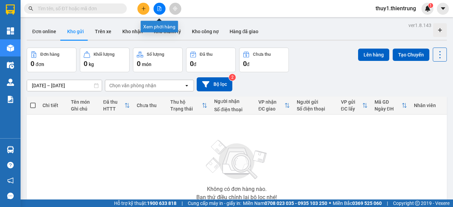
click at [158, 10] on icon "file-add" at bounding box center [159, 8] width 5 height 5
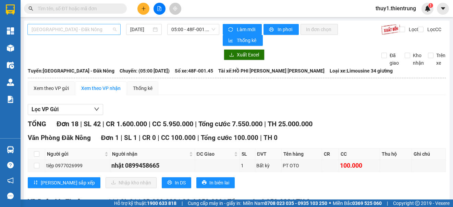
click at [84, 25] on span "[GEOGRAPHIC_DATA] - Đăk Nông" at bounding box center [74, 29] width 85 height 10
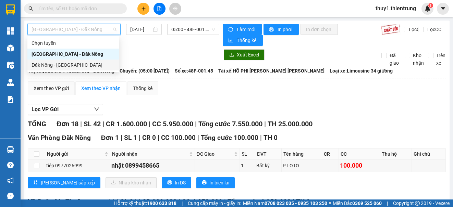
click at [73, 66] on div "Đăk Nông - [GEOGRAPHIC_DATA]" at bounding box center [74, 65] width 84 height 8
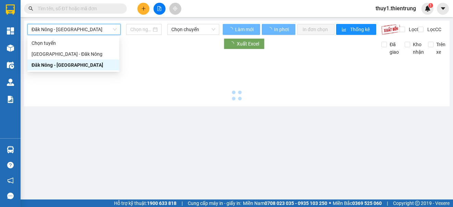
type input "[DATE]"
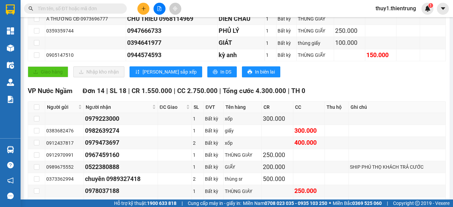
scroll to position [34, 0]
